Goal: Information Seeking & Learning: Learn about a topic

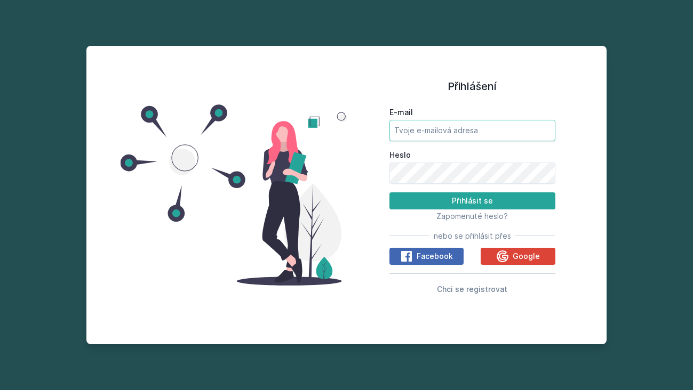
click at [428, 133] on input "E-mail" at bounding box center [472, 130] width 166 height 21
type input "vojtova018@seznam.cz"
click at [389, 192] on button "Přihlásit se" at bounding box center [472, 200] width 166 height 17
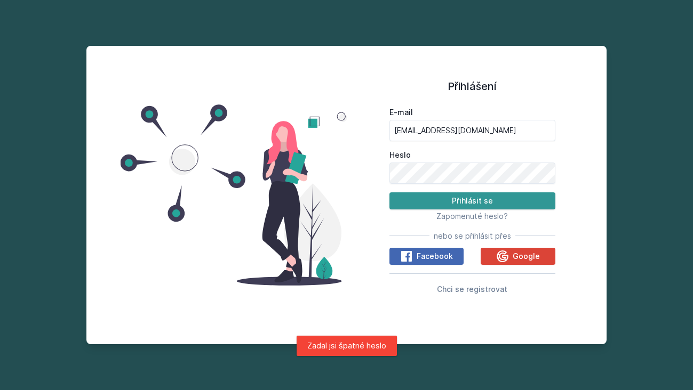
click at [465, 201] on button "Přihlásit se" at bounding box center [472, 200] width 166 height 17
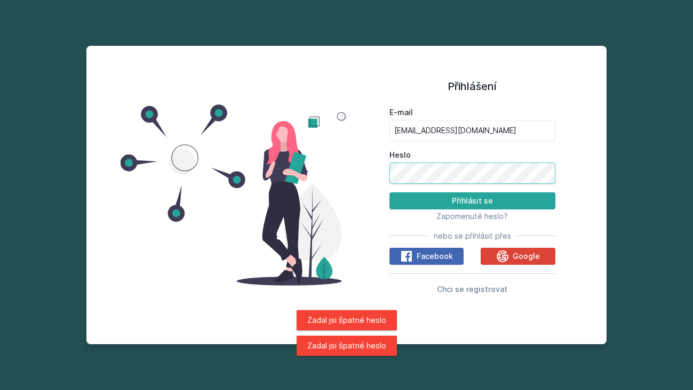
click at [300, 178] on div "Přihlášení E-mail vojtova018@seznam.cz Heslo Přihlásit se Zapomenuté heslo? neb…" at bounding box center [345, 195] width 519 height 299
click at [337, 170] on div "Přihlášení E-mail vojtova018@seznam.cz Heslo Přihlásit se Zapomenuté heslo? neb…" at bounding box center [345, 195] width 519 height 299
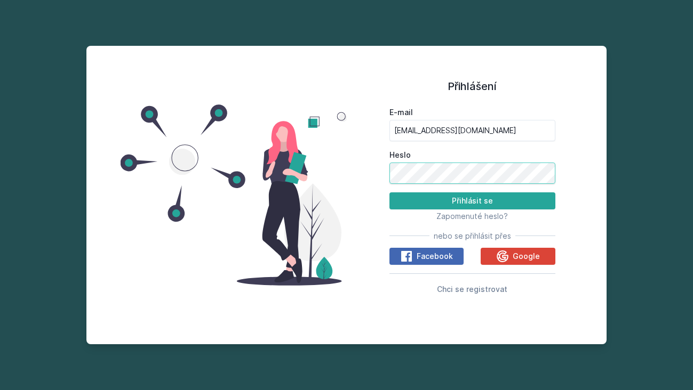
click at [389, 192] on button "Přihlásit se" at bounding box center [472, 200] width 166 height 17
click at [516, 254] on span "Google" at bounding box center [525, 256] width 27 height 11
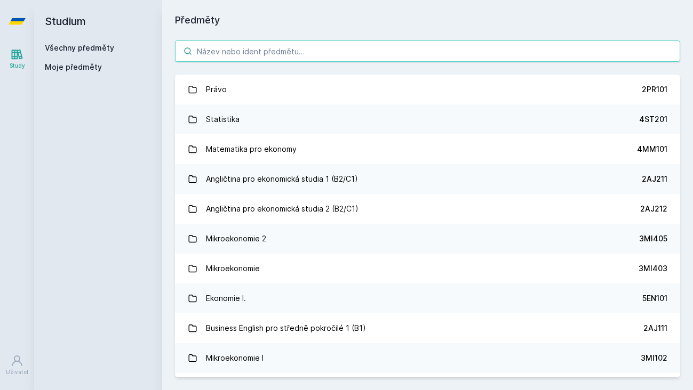
click at [329, 49] on input "search" at bounding box center [427, 51] width 505 height 21
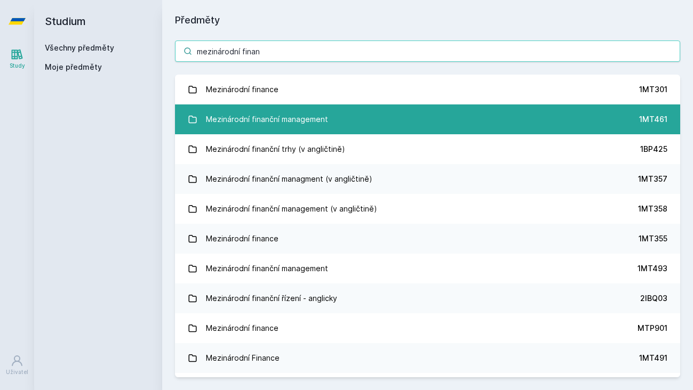
type input "mezinárodní finan"
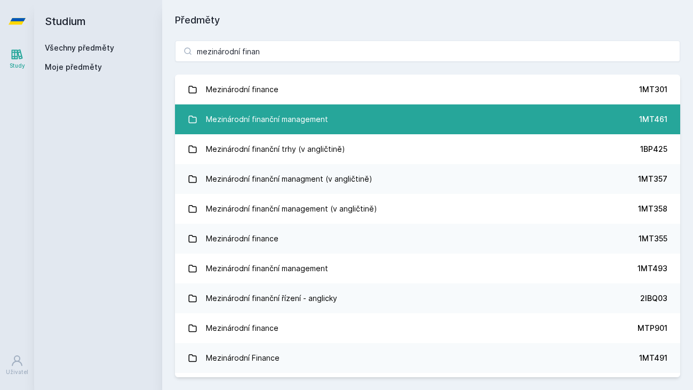
click at [363, 129] on link "Mezinárodní finanční management 1MT461" at bounding box center [427, 119] width 505 height 30
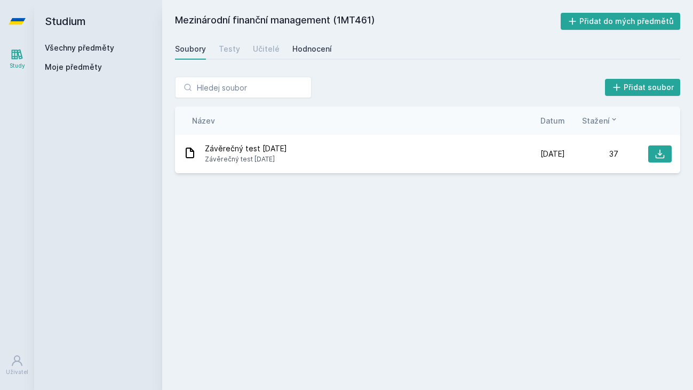
click at [303, 48] on div "Hodnocení" at bounding box center [311, 49] width 39 height 11
